Goal: Check status

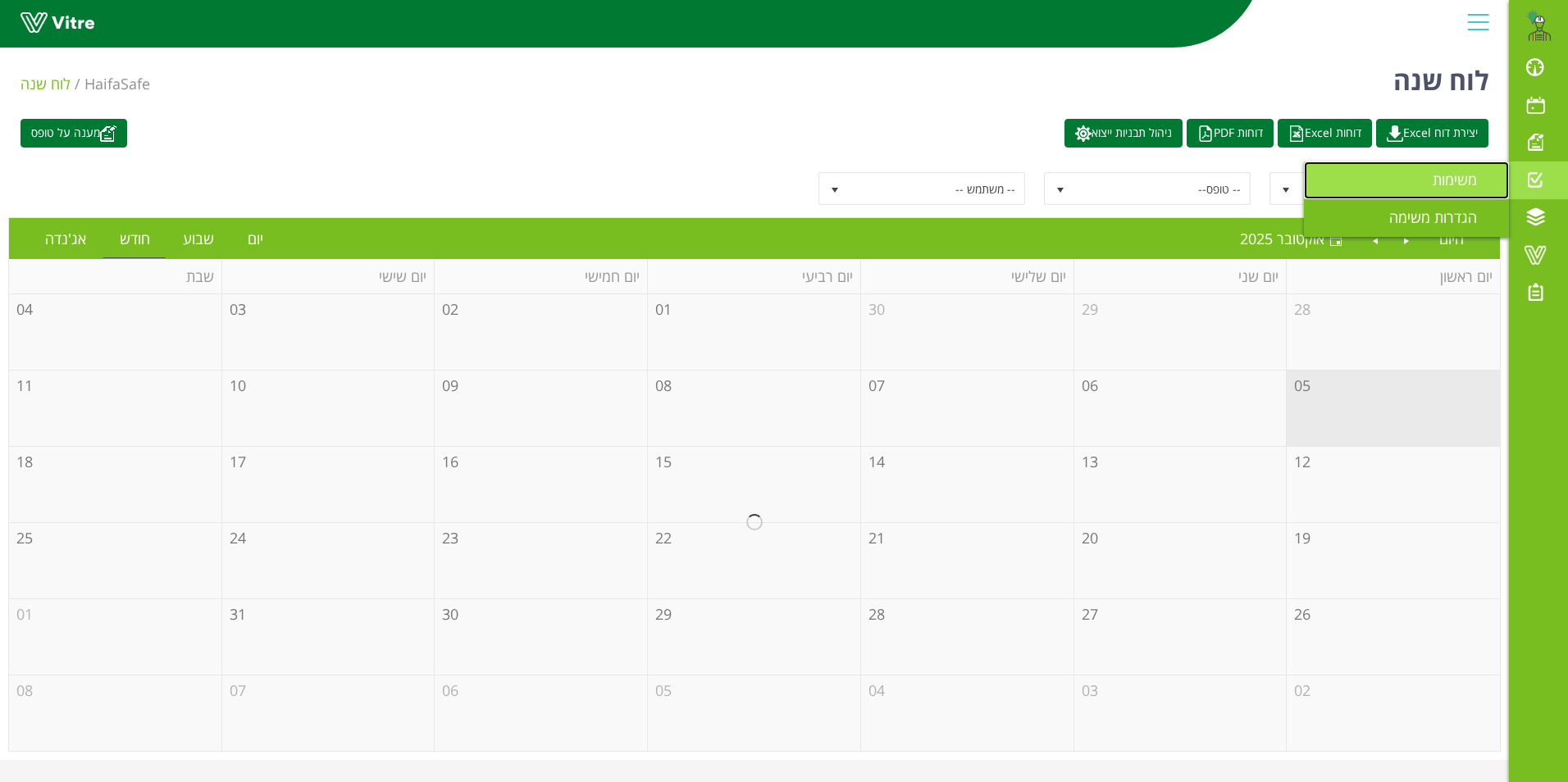
click at [1451, 174] on span "משימות" at bounding box center [1465, 179] width 64 height 20
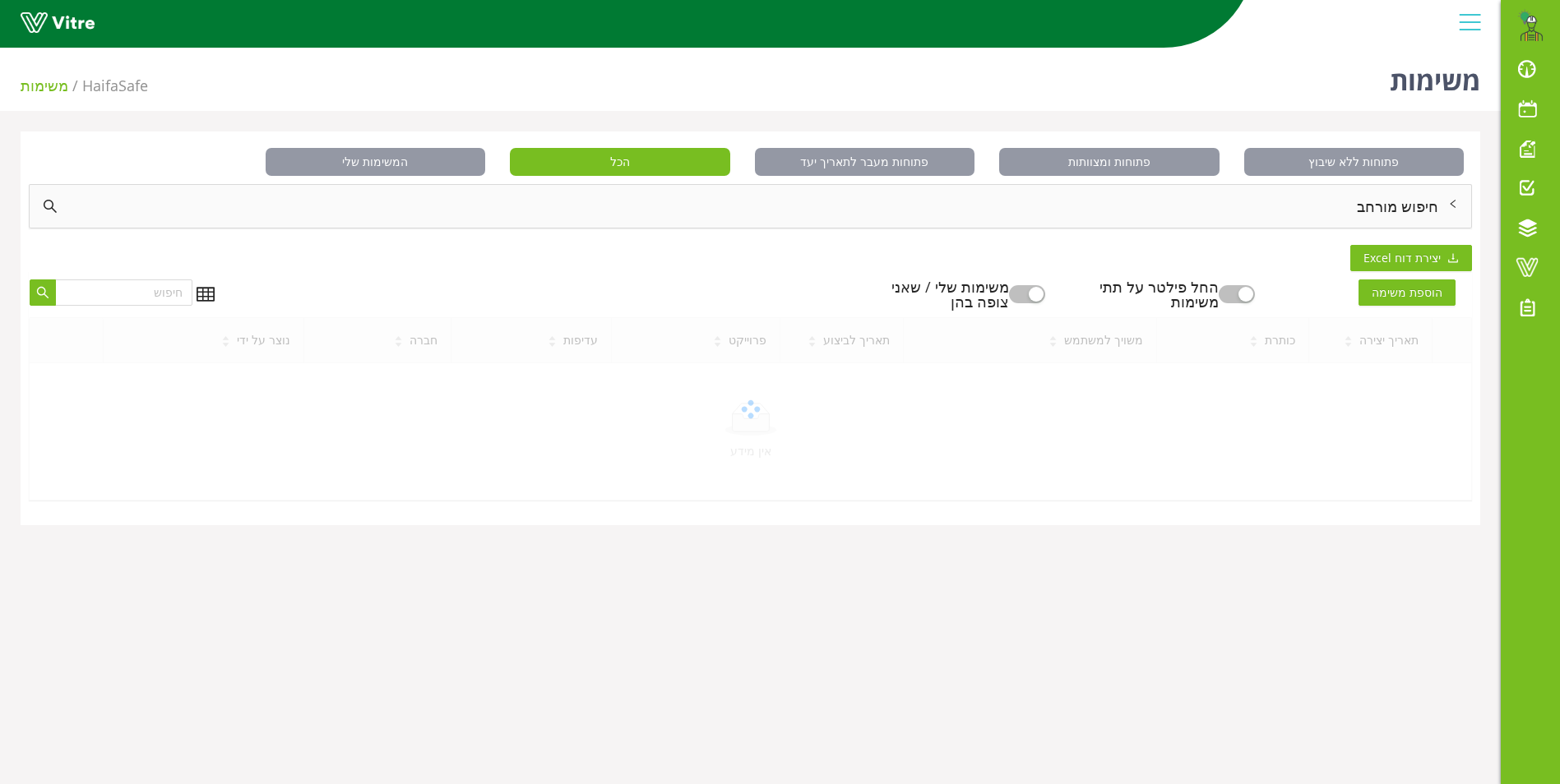
click at [1412, 205] on div "חיפוש מורחב" at bounding box center [751, 206] width 1442 height 43
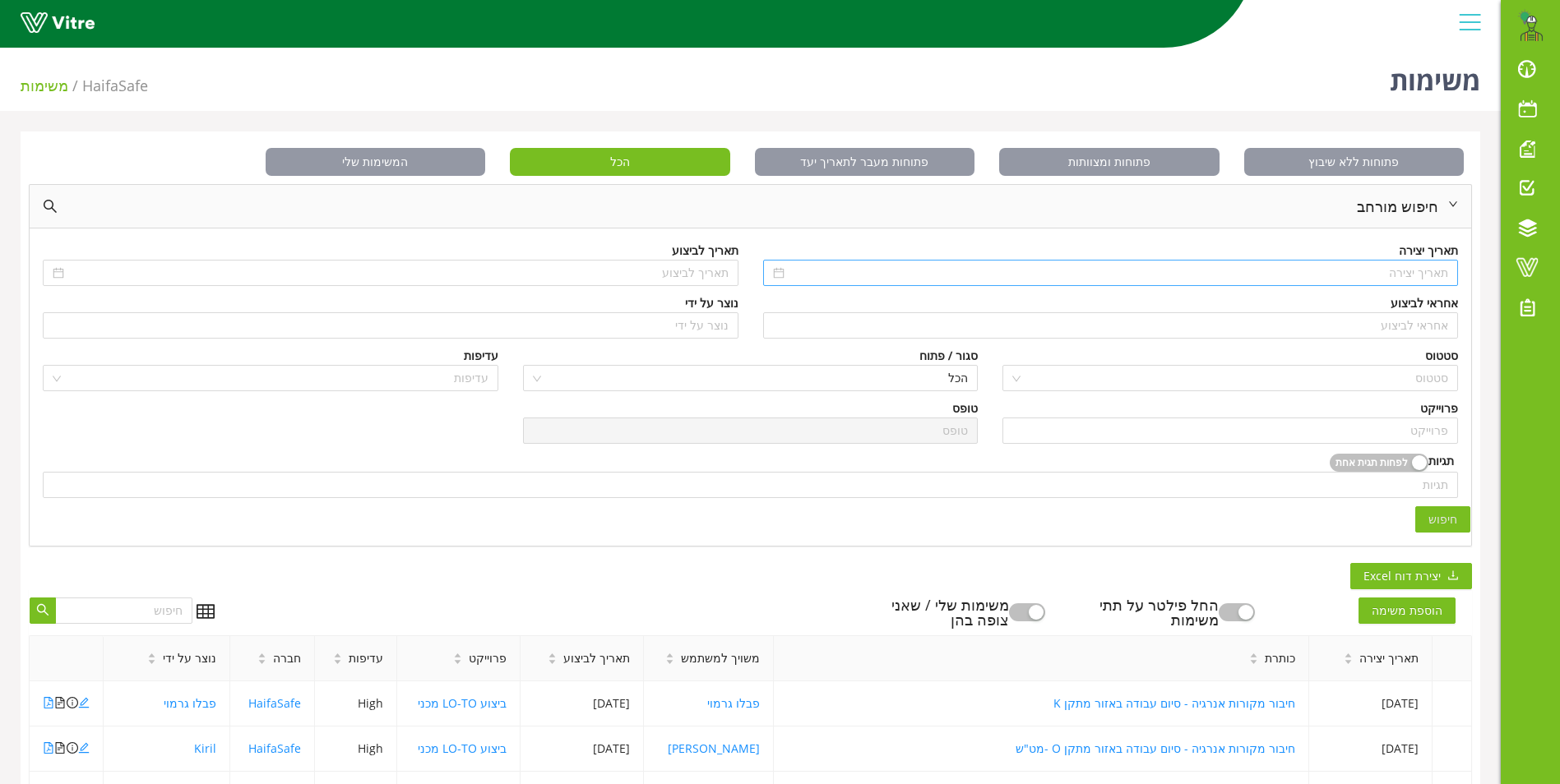
click at [1403, 271] on input at bounding box center [1118, 273] width 661 height 18
type input "[DATE]"
click at [1438, 305] on span "button" at bounding box center [1442, 307] width 9 height 9
type input "[DATE]"
click at [1428, 398] on div "6" at bounding box center [1432, 392] width 20 height 20
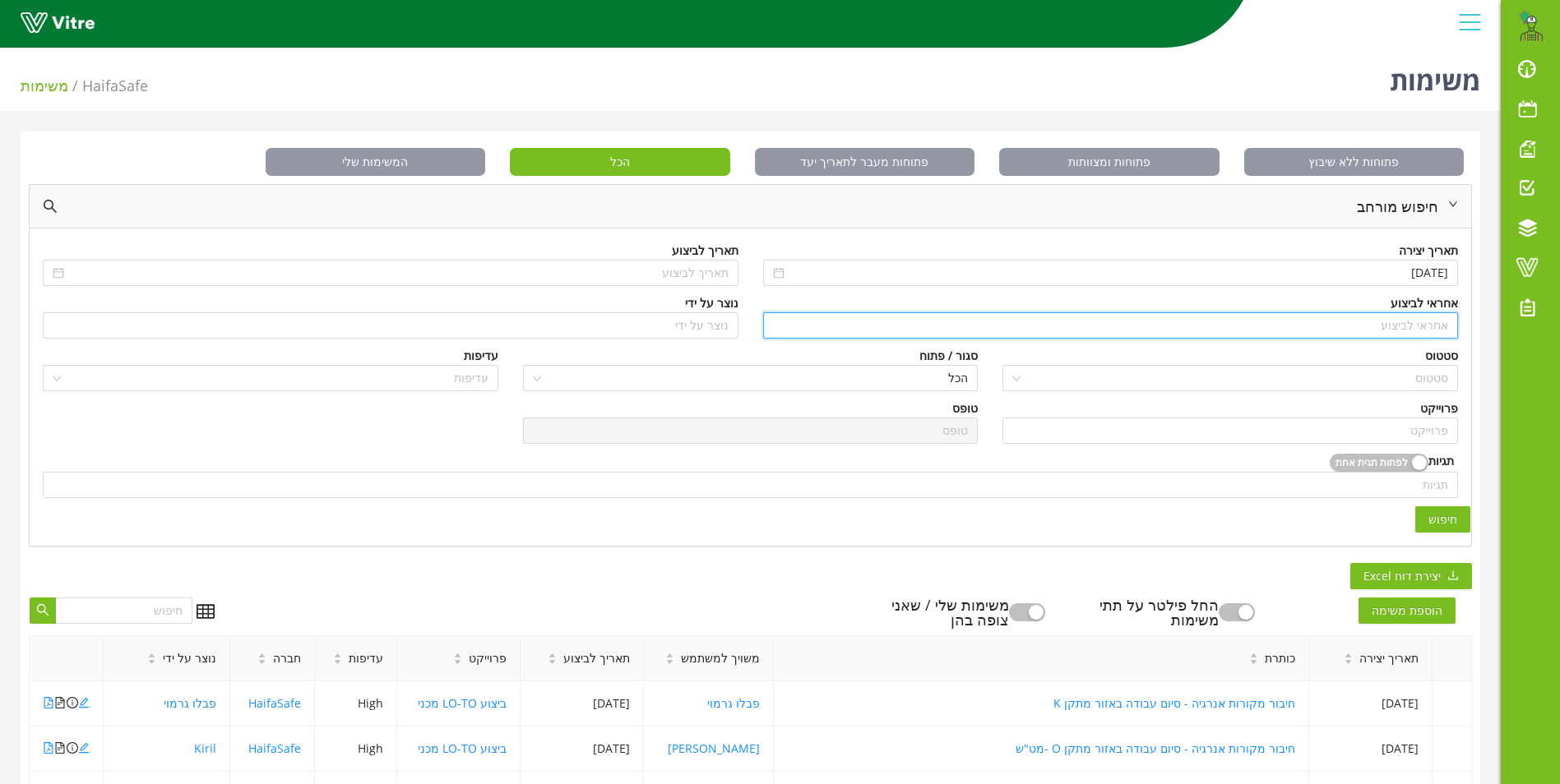
click at [1416, 324] on input "search" at bounding box center [1111, 325] width 676 height 25
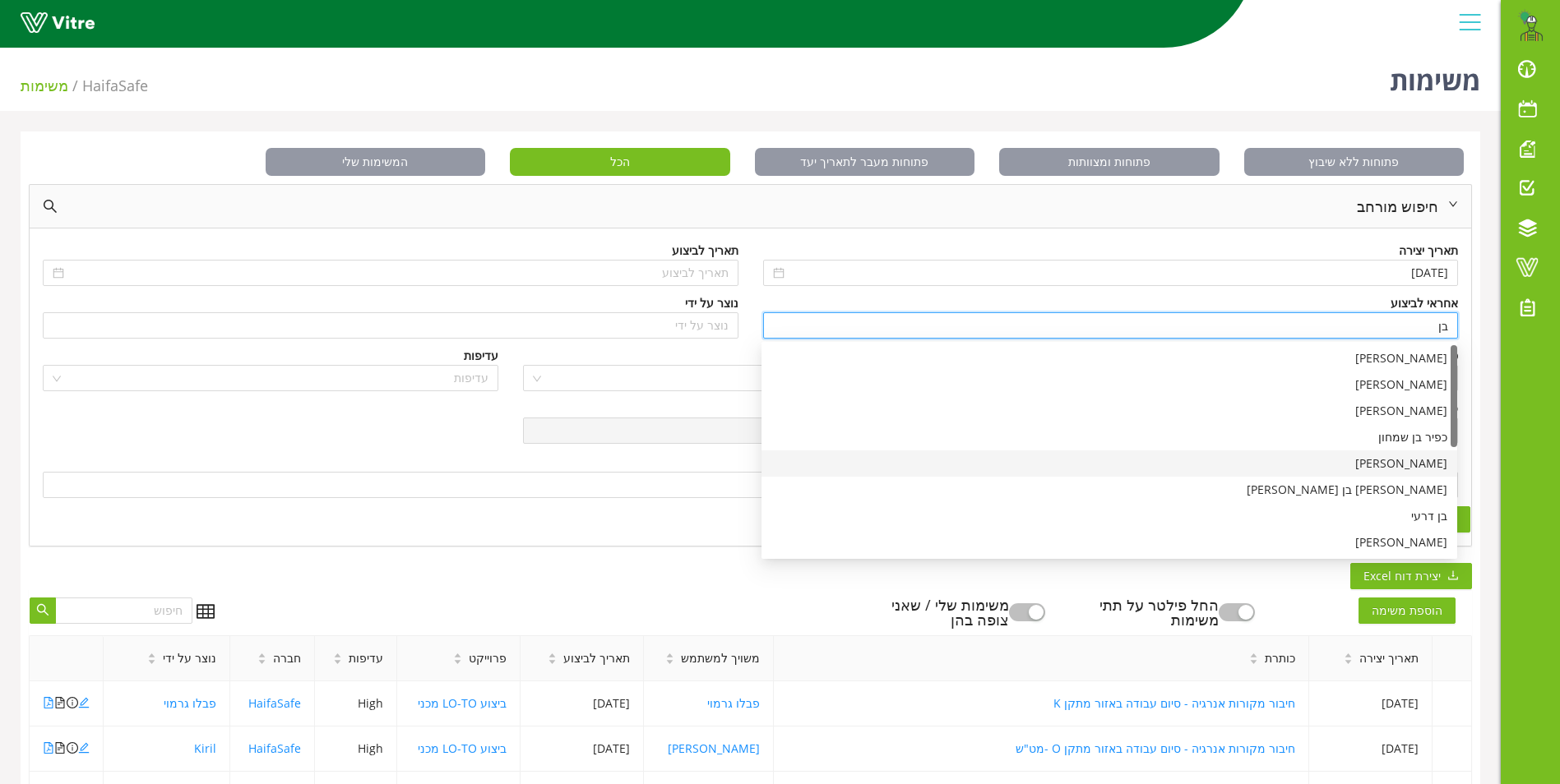
click at [1427, 466] on div "[PERSON_NAME]" at bounding box center [1110, 463] width 676 height 18
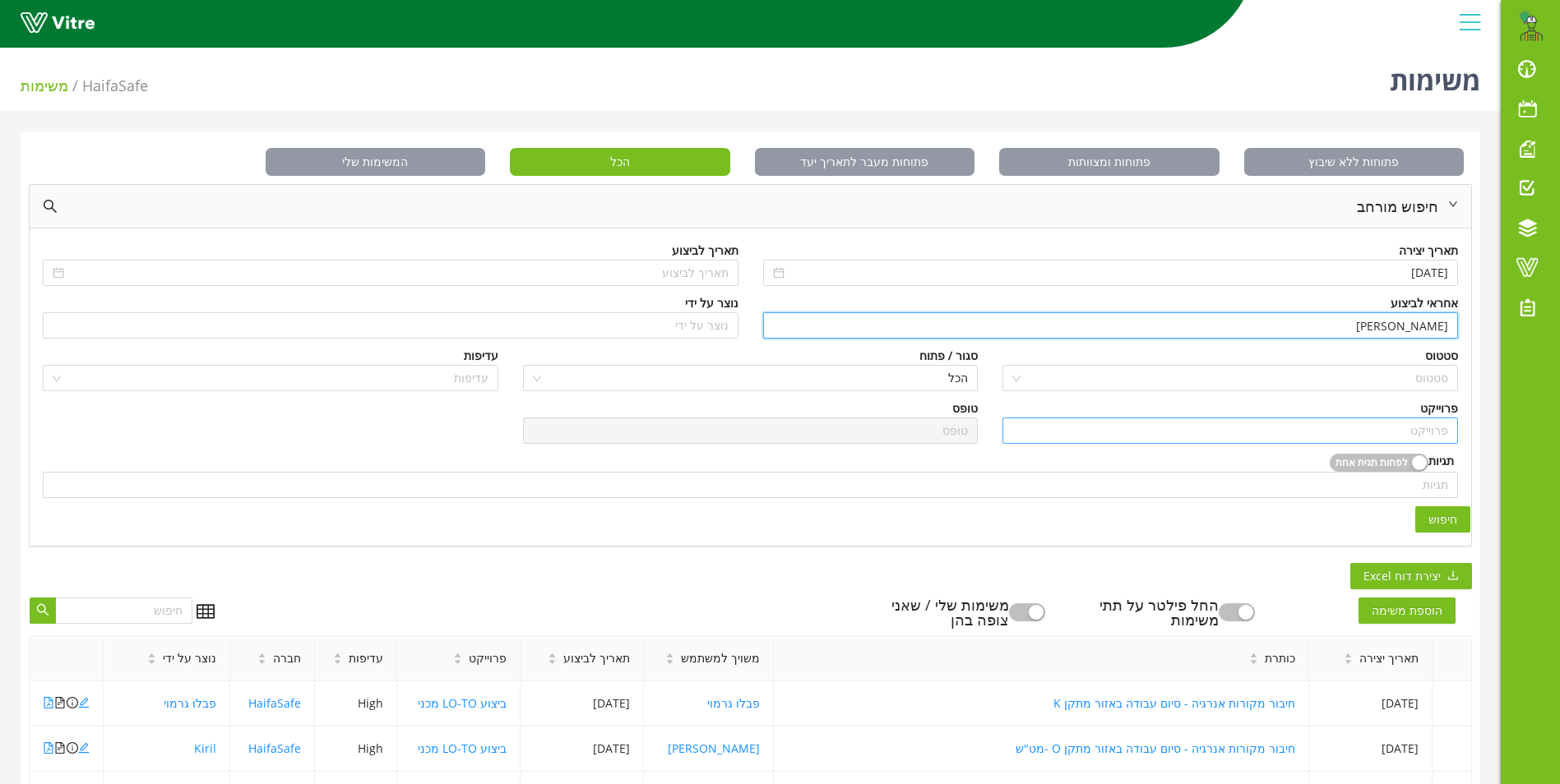
type input "[PERSON_NAME]"
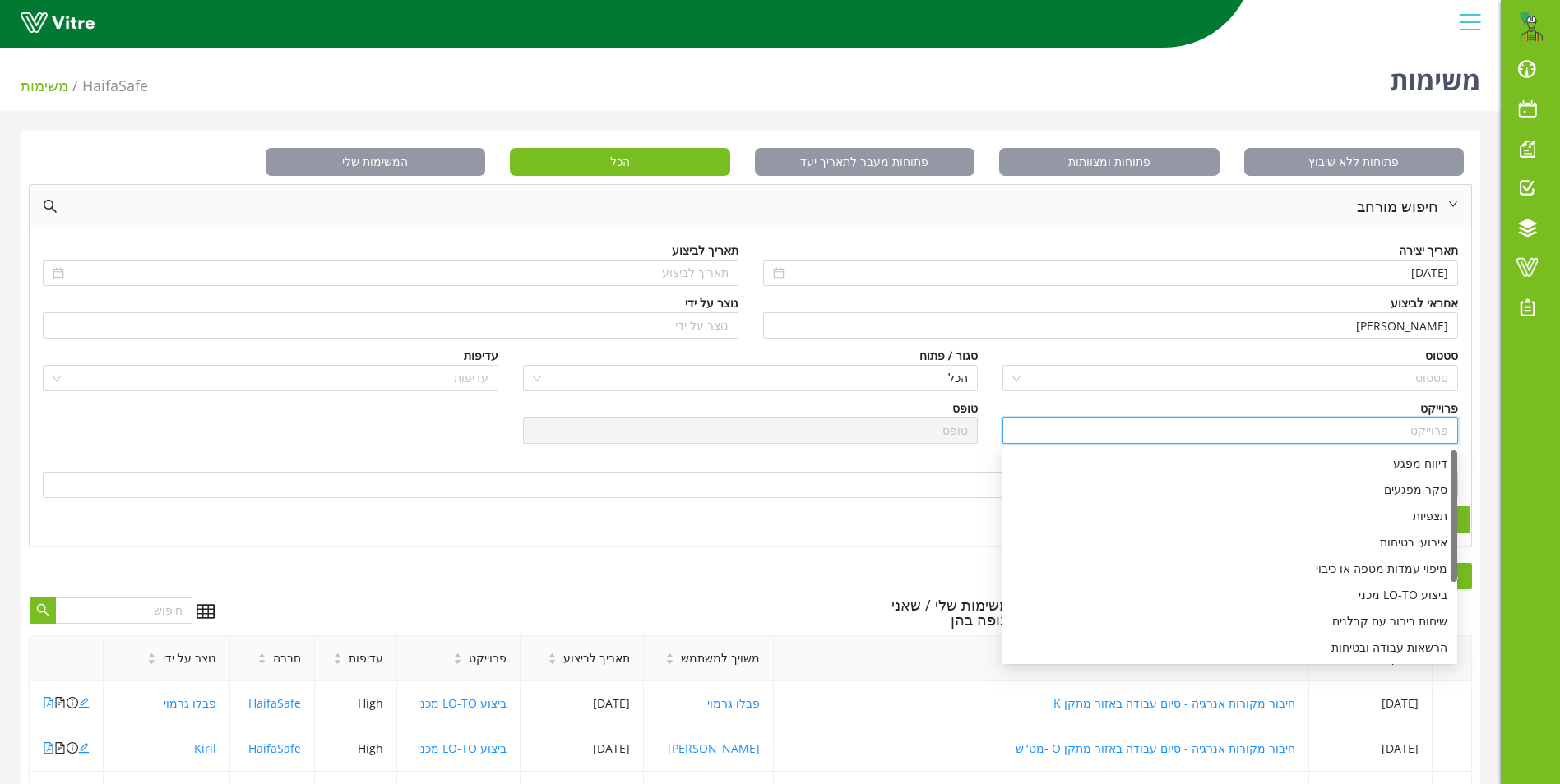
click at [1431, 429] on input "search" at bounding box center [1231, 431] width 436 height 25
click at [1410, 468] on div "דיווח מפגע" at bounding box center [1230, 463] width 436 height 18
type input "דיווח מפגע"
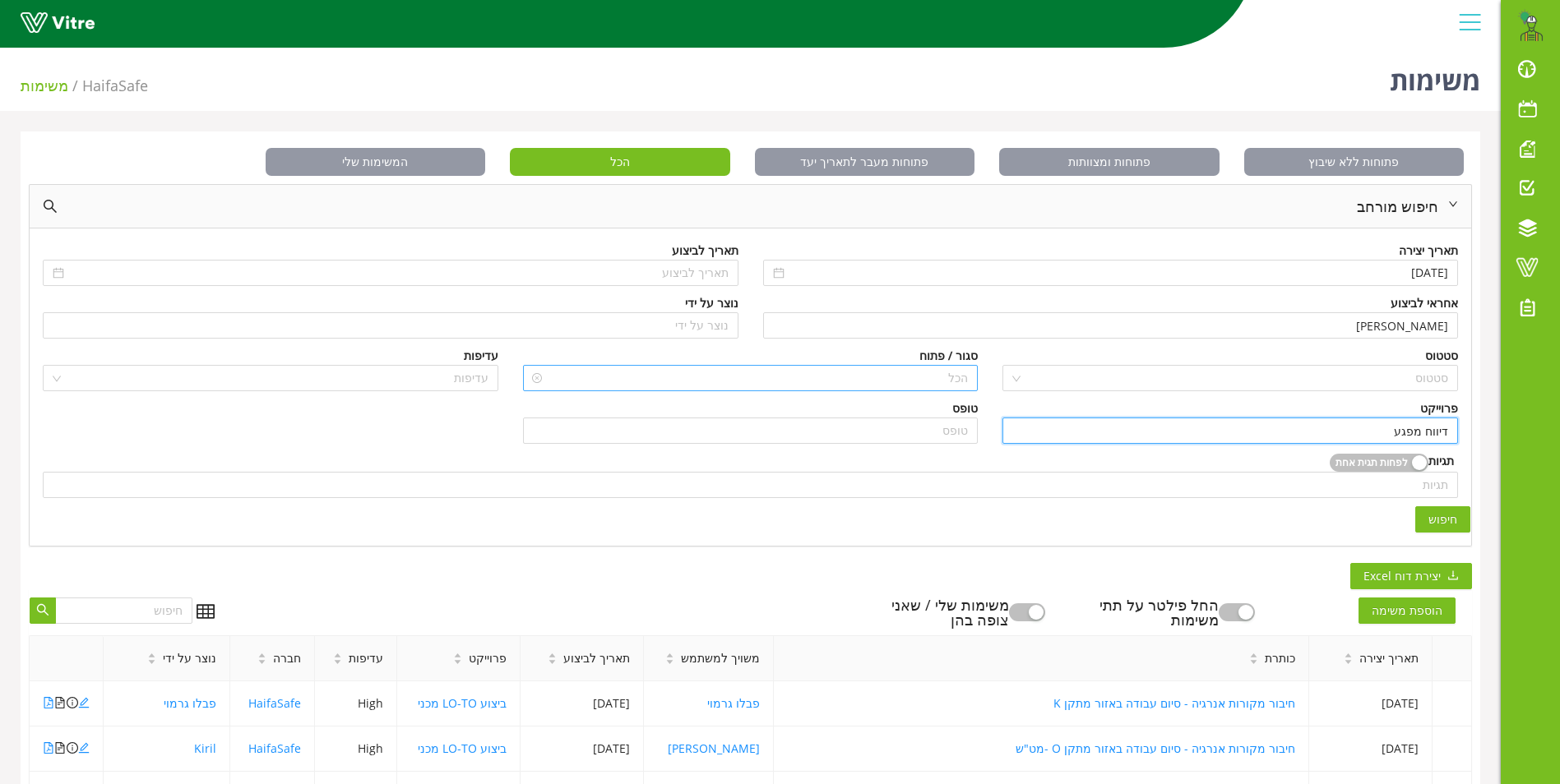
click at [918, 381] on span "הכל" at bounding box center [751, 378] width 436 height 25
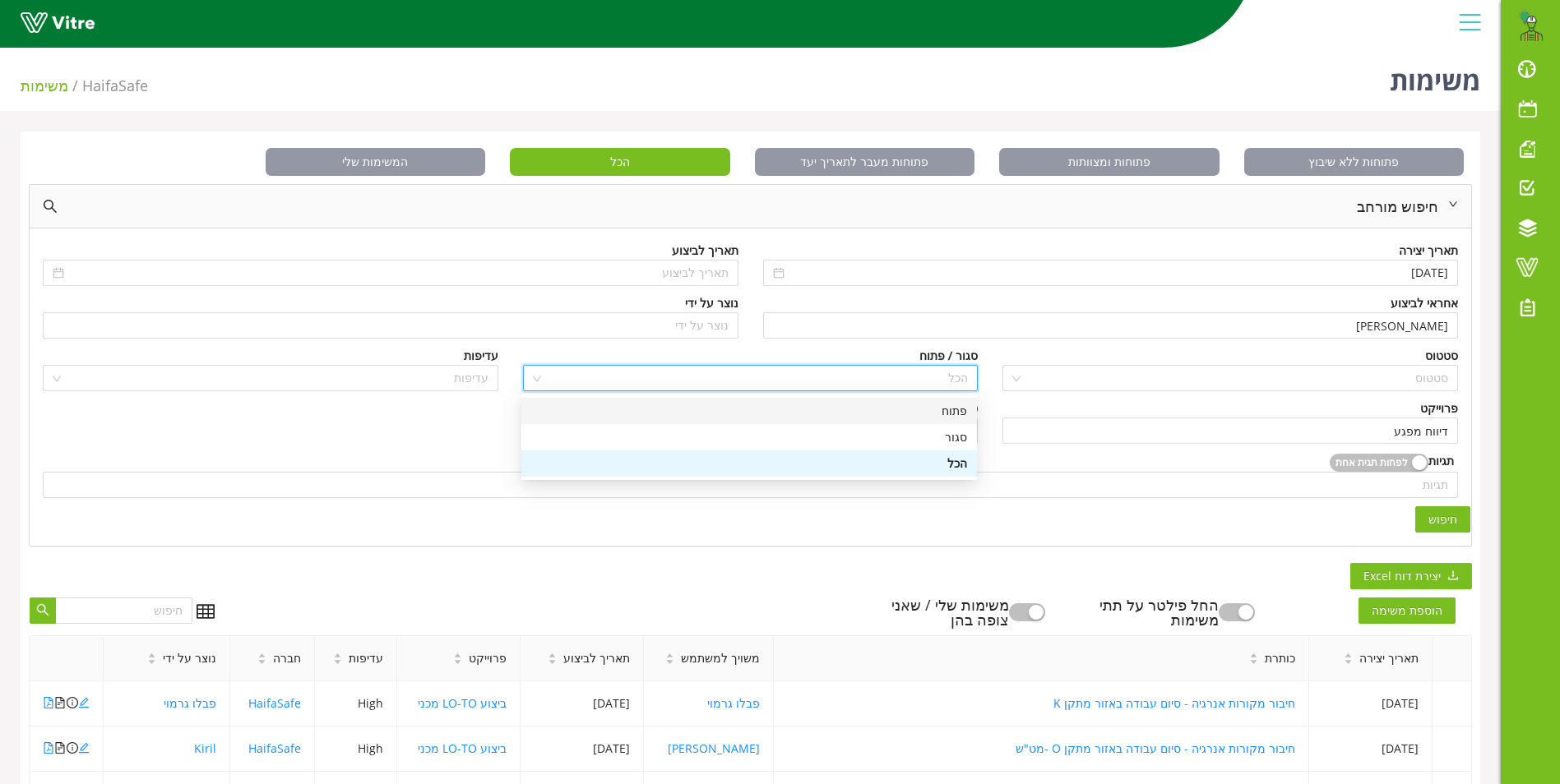
click at [960, 408] on div "פתוח" at bounding box center [749, 411] width 436 height 18
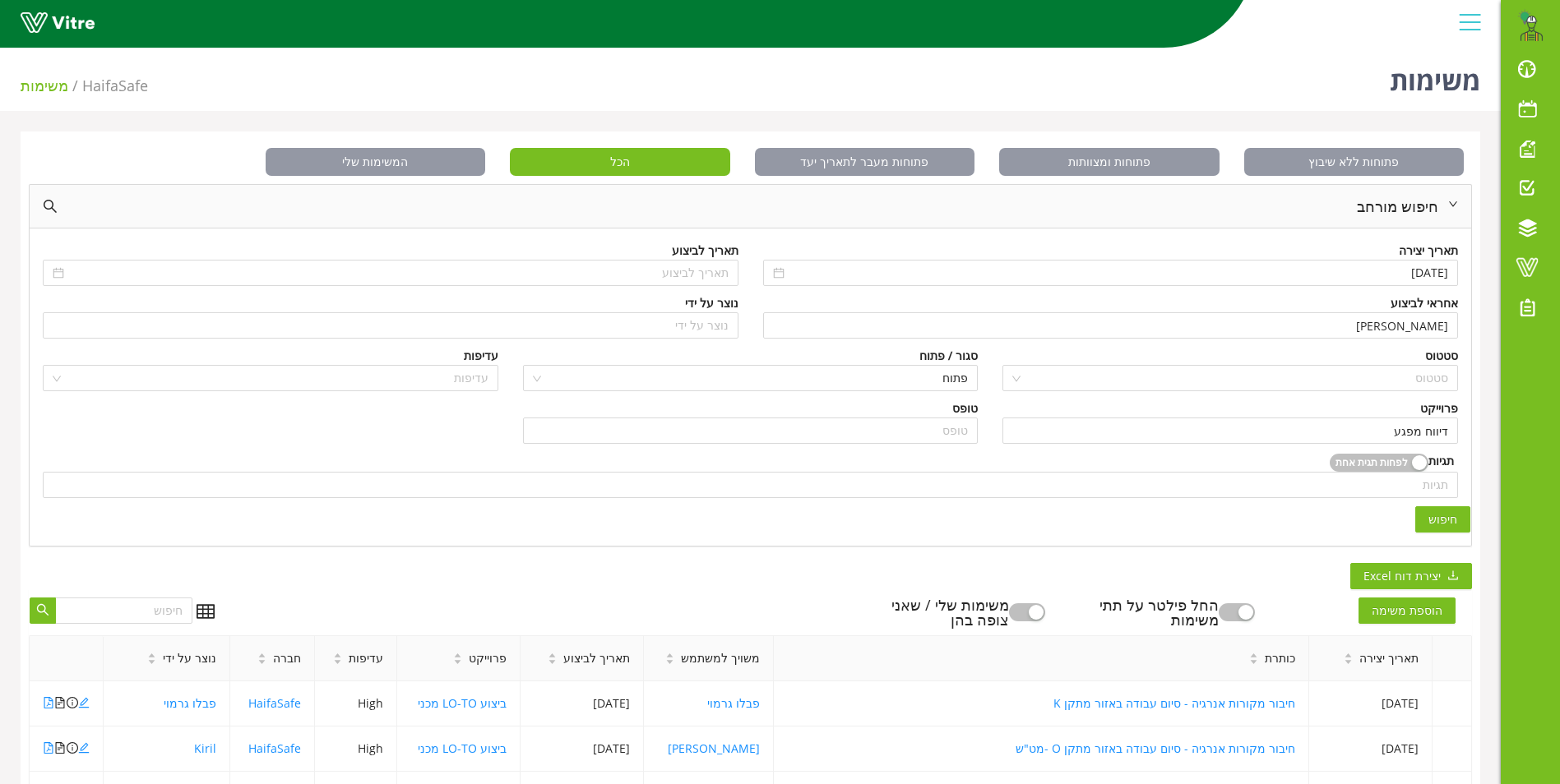
click at [1444, 514] on span "חיפוש" at bounding box center [1443, 519] width 29 height 18
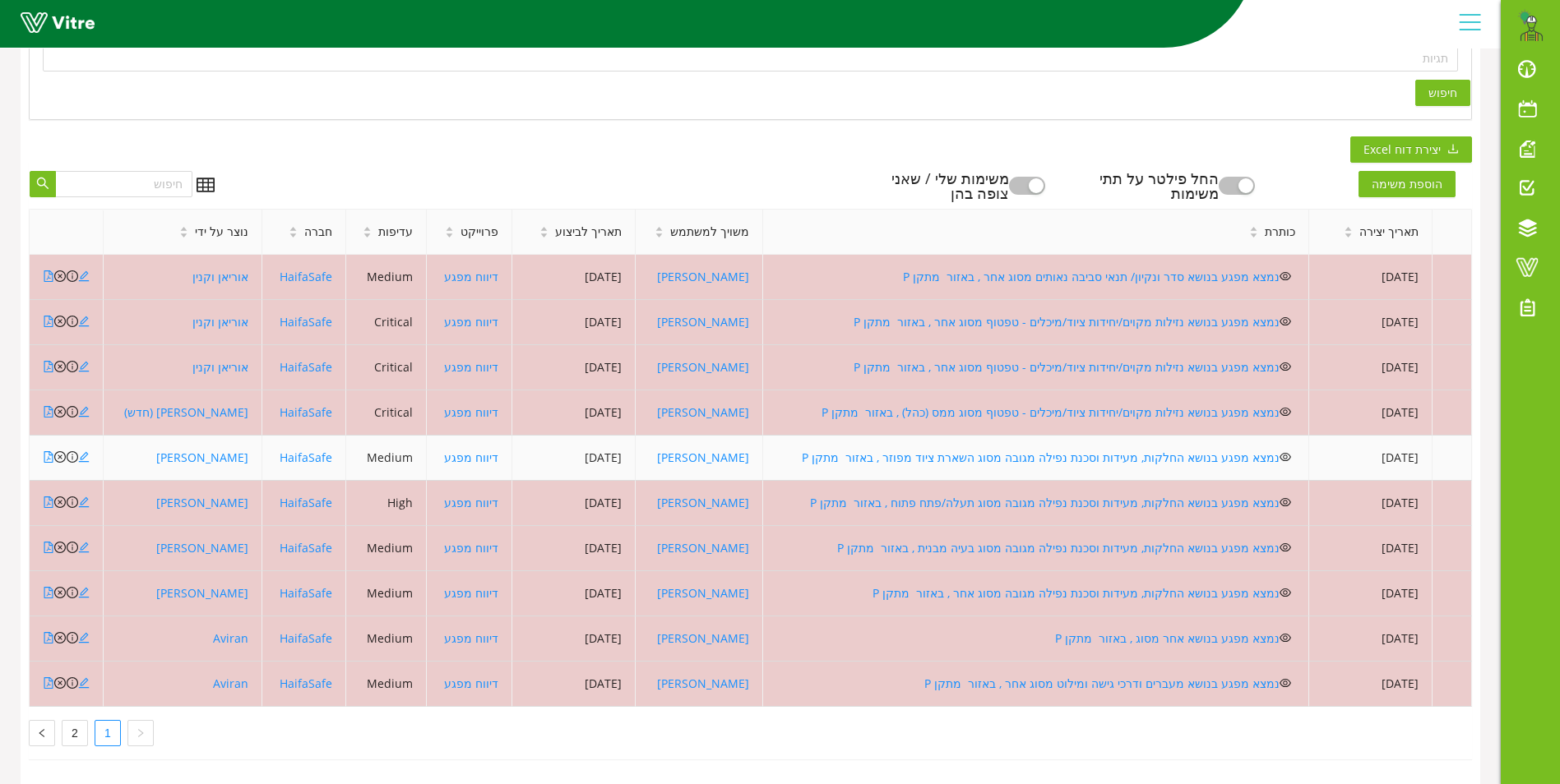
scroll to position [440, 0]
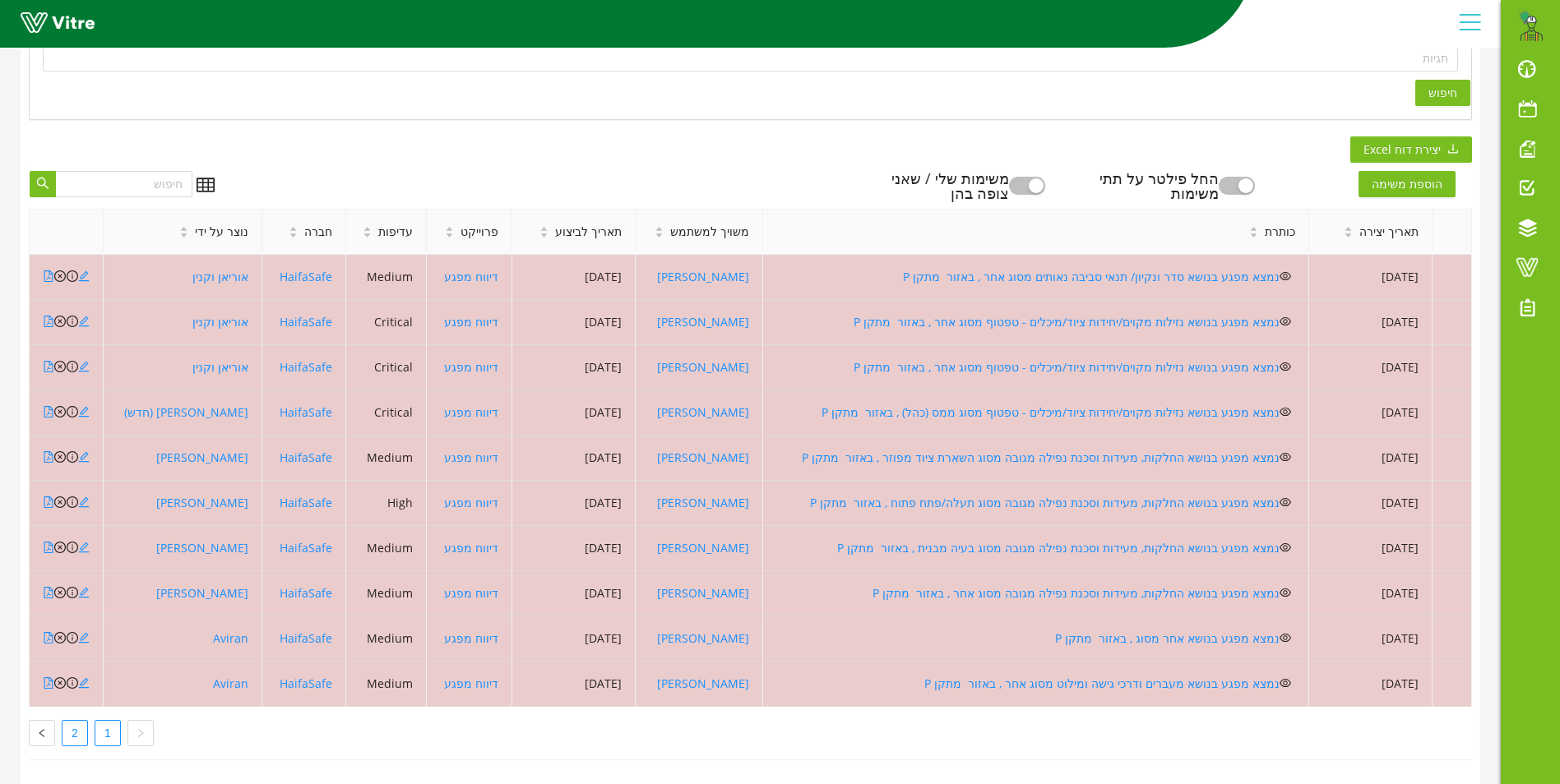
click at [72, 725] on link "2" at bounding box center [75, 733] width 25 height 25
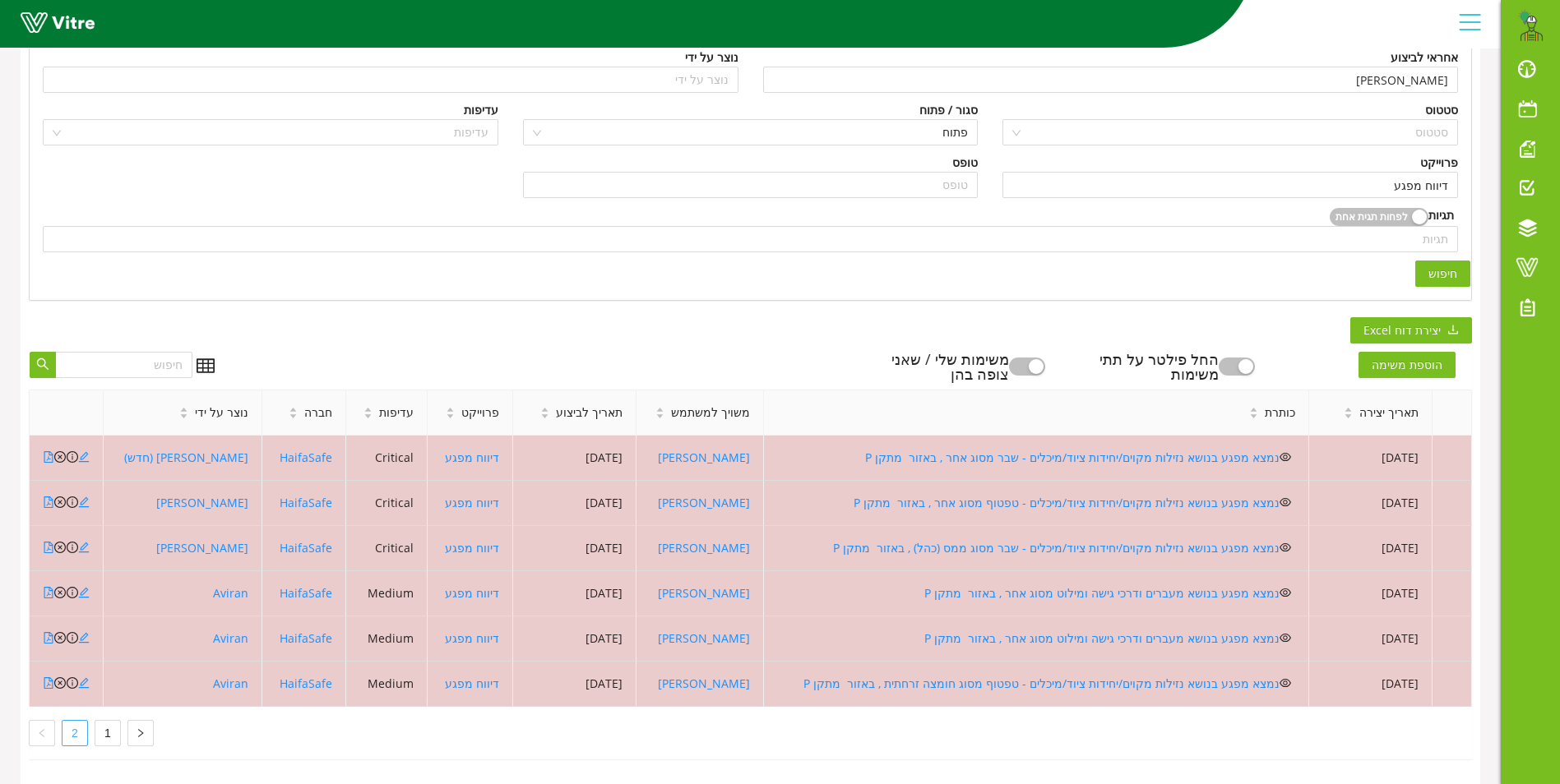
scroll to position [258, 0]
click at [105, 721] on link "1" at bounding box center [108, 733] width 25 height 25
